Goal: Transaction & Acquisition: Purchase product/service

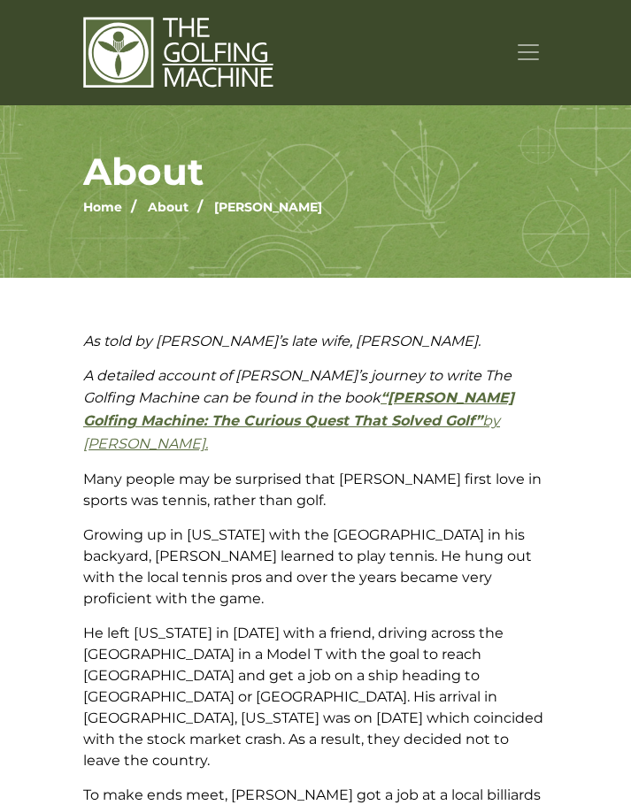
click at [529, 53] on span "Toggle navigation" at bounding box center [528, 52] width 27 height 27
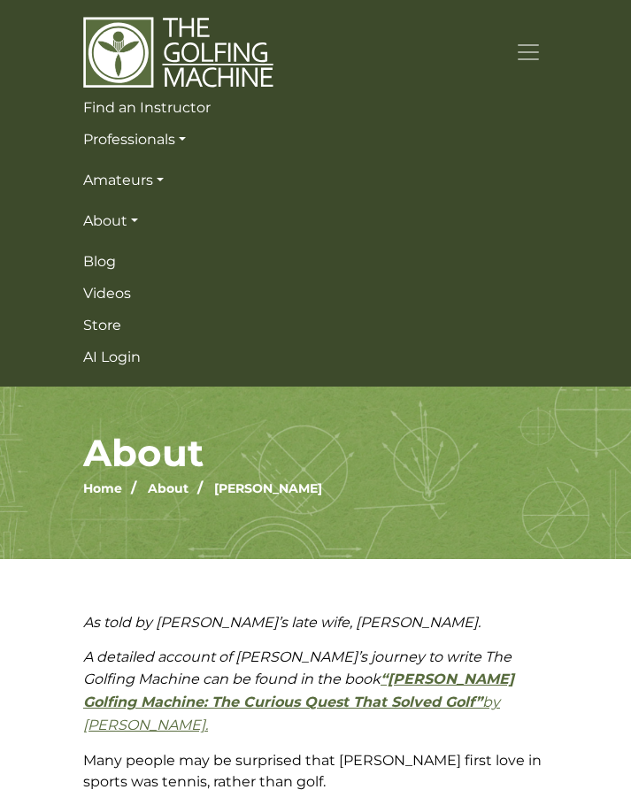
click at [179, 58] on img at bounding box center [178, 52] width 190 height 73
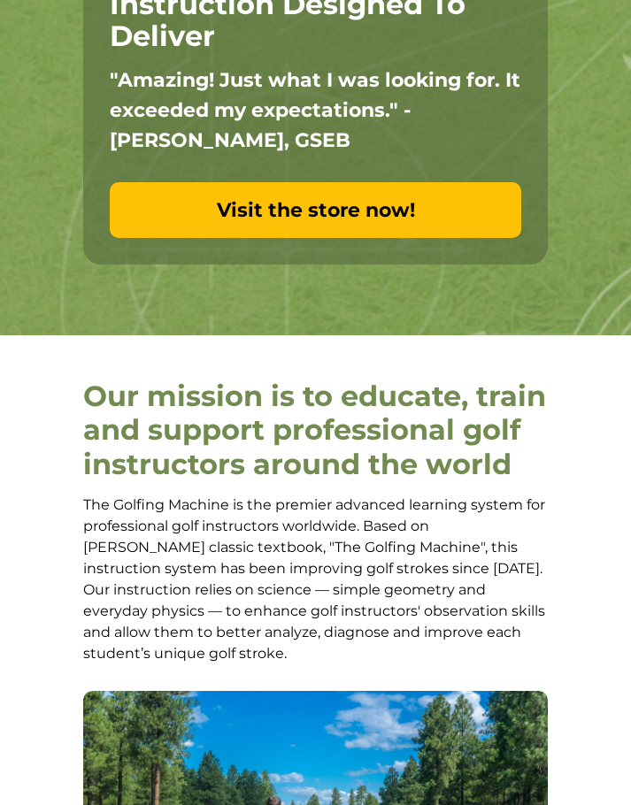
scroll to position [190, 0]
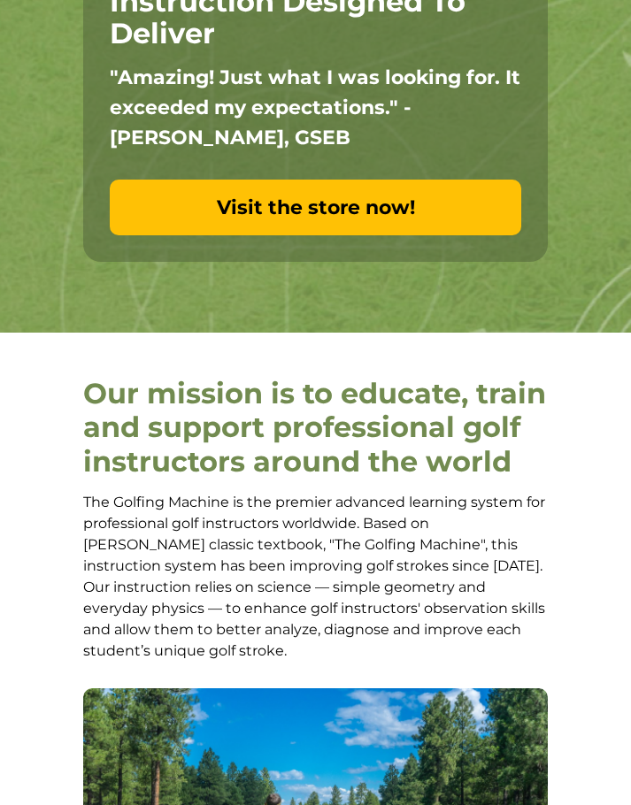
click at [341, 211] on link "Visit the store now!" at bounding box center [315, 208] width 411 height 56
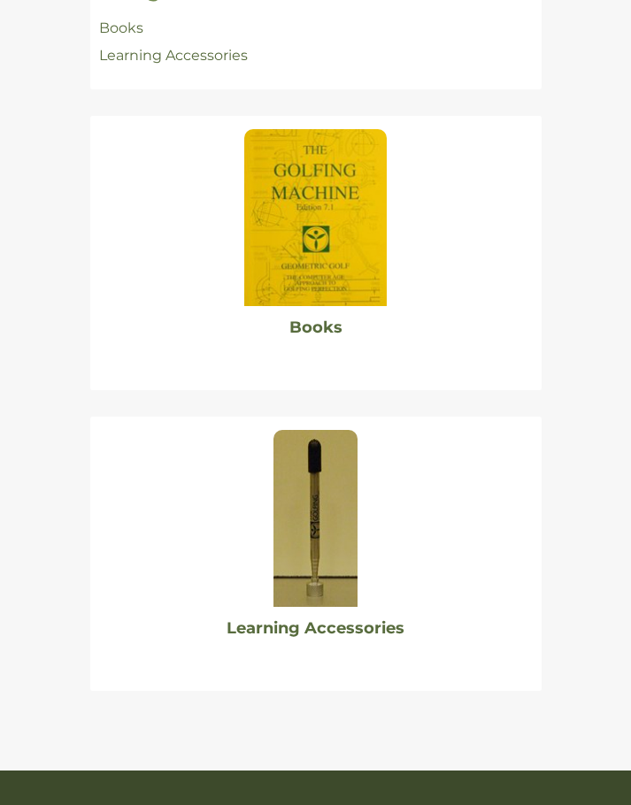
scroll to position [357, 0]
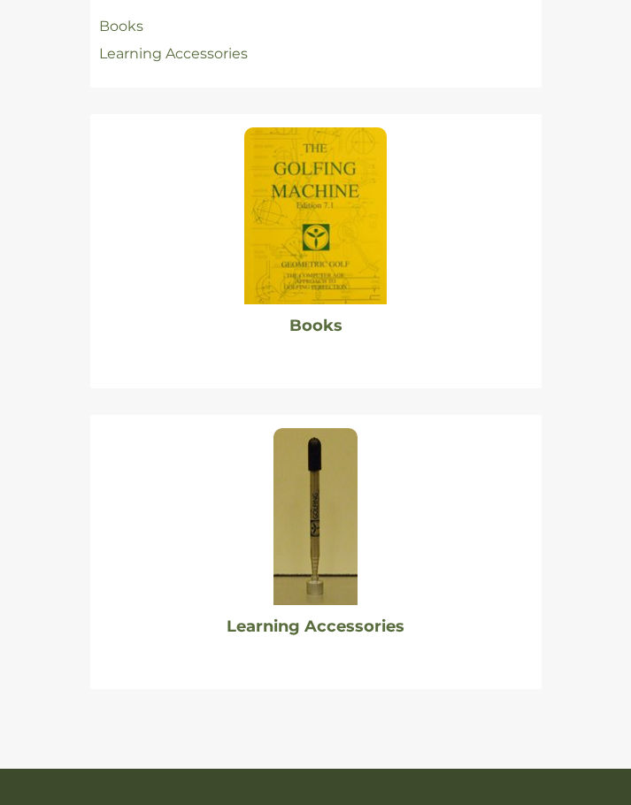
click at [327, 215] on img at bounding box center [315, 215] width 142 height 177
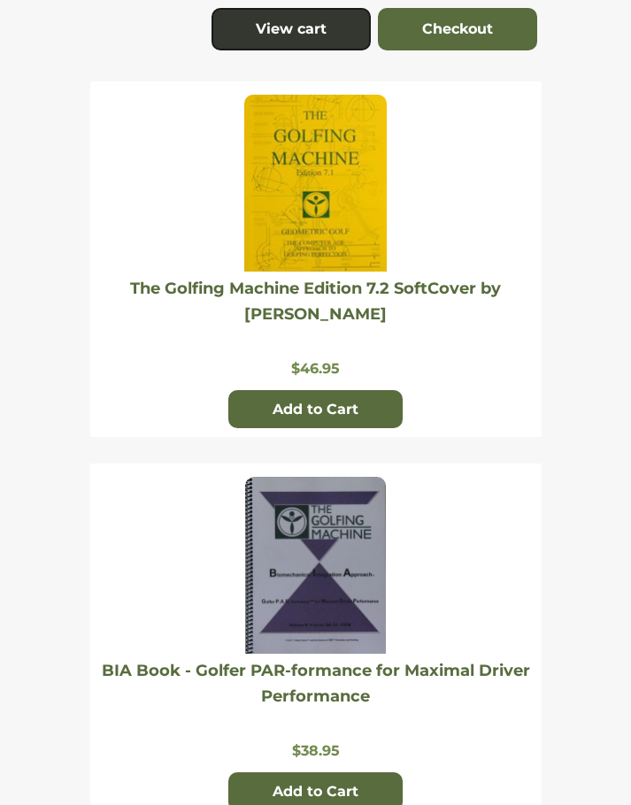
scroll to position [560, 0]
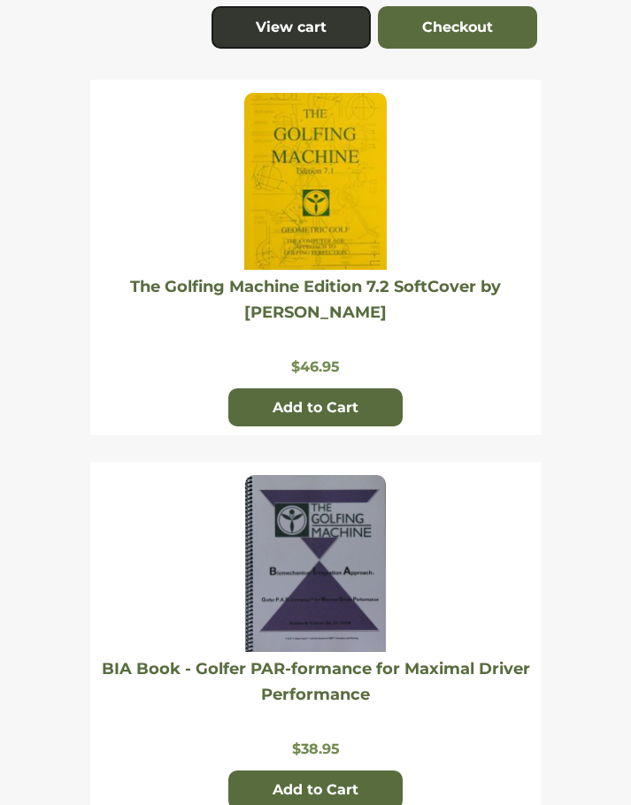
click at [335, 167] on img at bounding box center [315, 181] width 142 height 177
